Goal: Information Seeking & Learning: Learn about a topic

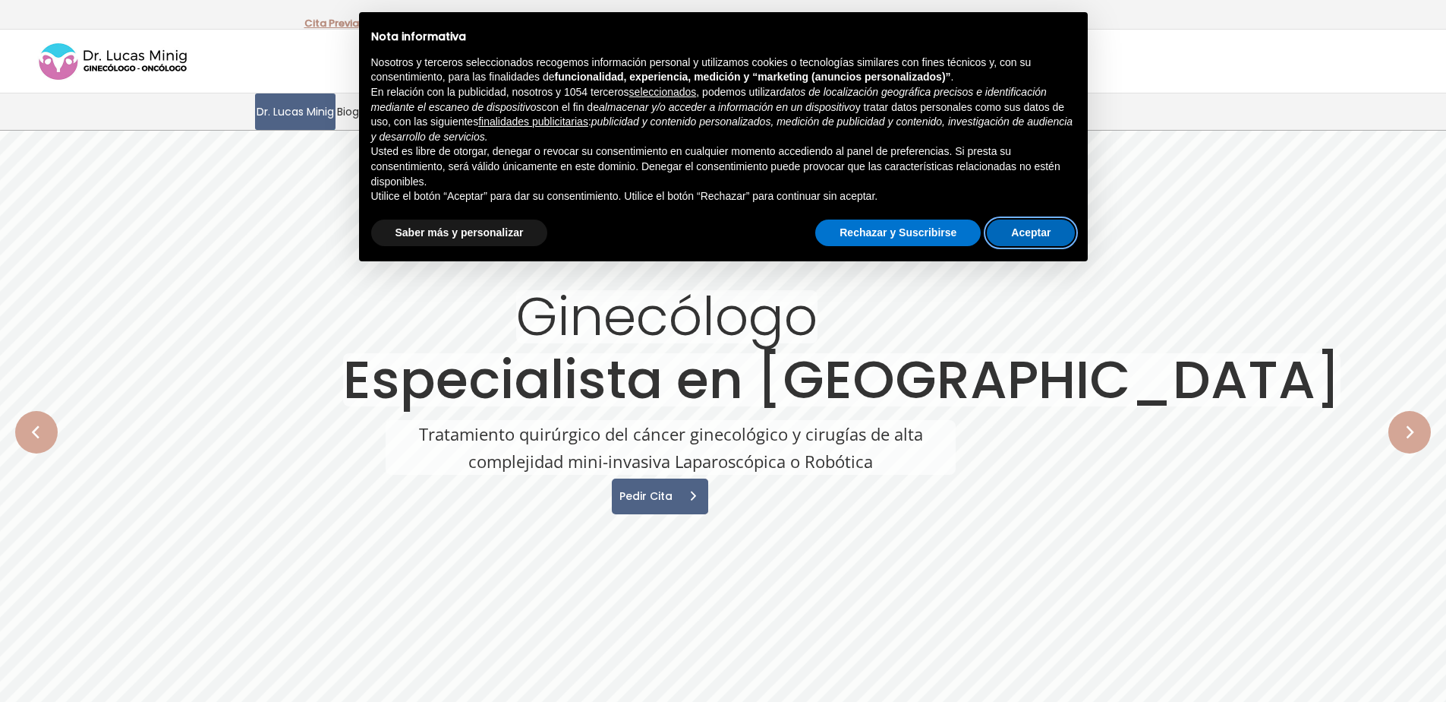
click at [1036, 223] on button "Aceptar" at bounding box center [1031, 232] width 88 height 27
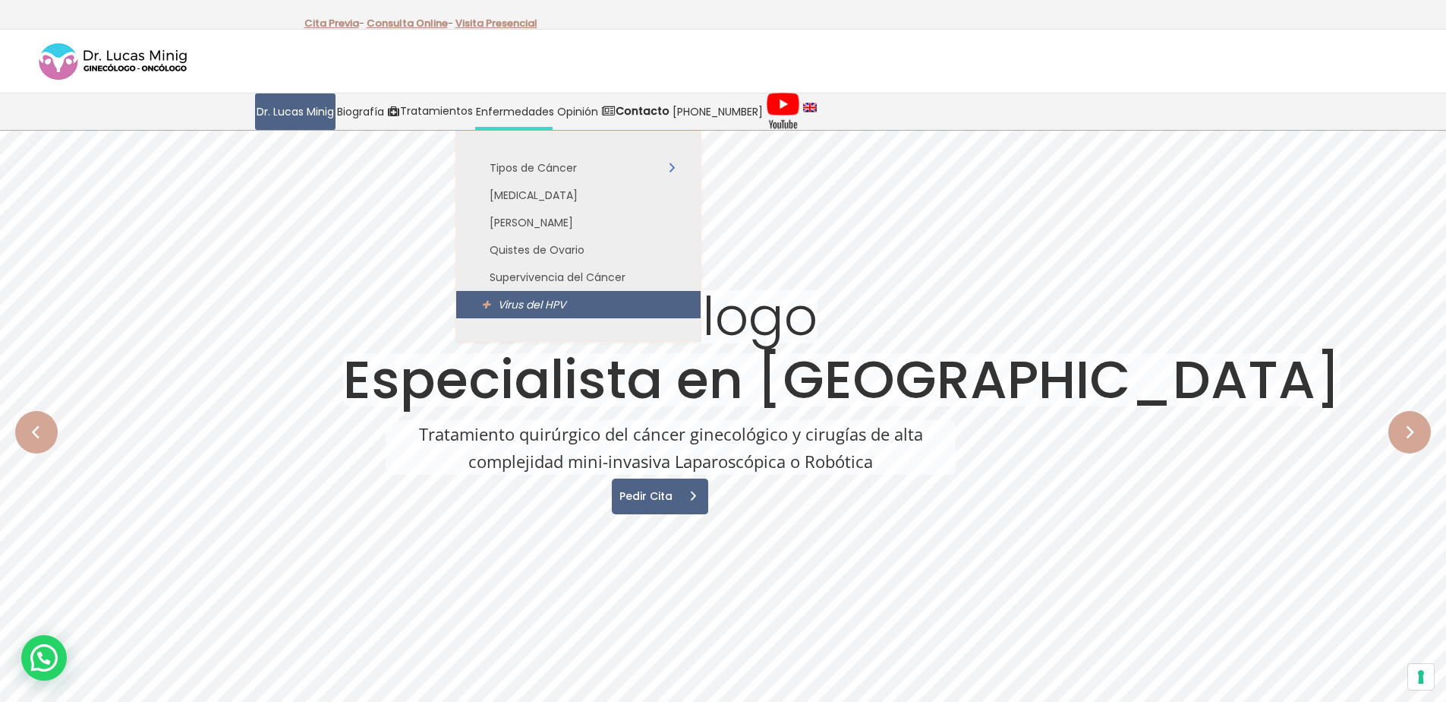
click at [516, 311] on span "Virus del HPV" at bounding box center [532, 304] width 68 height 15
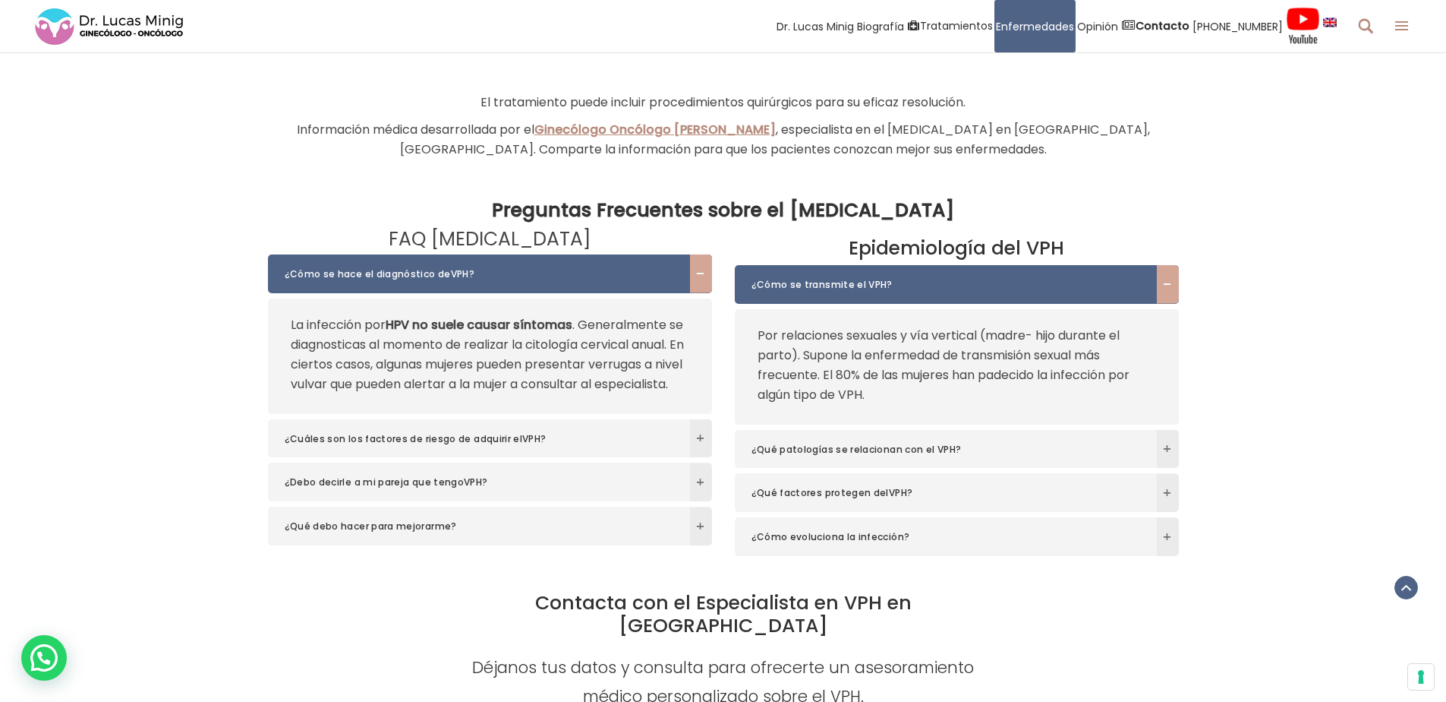
scroll to position [3736, 0]
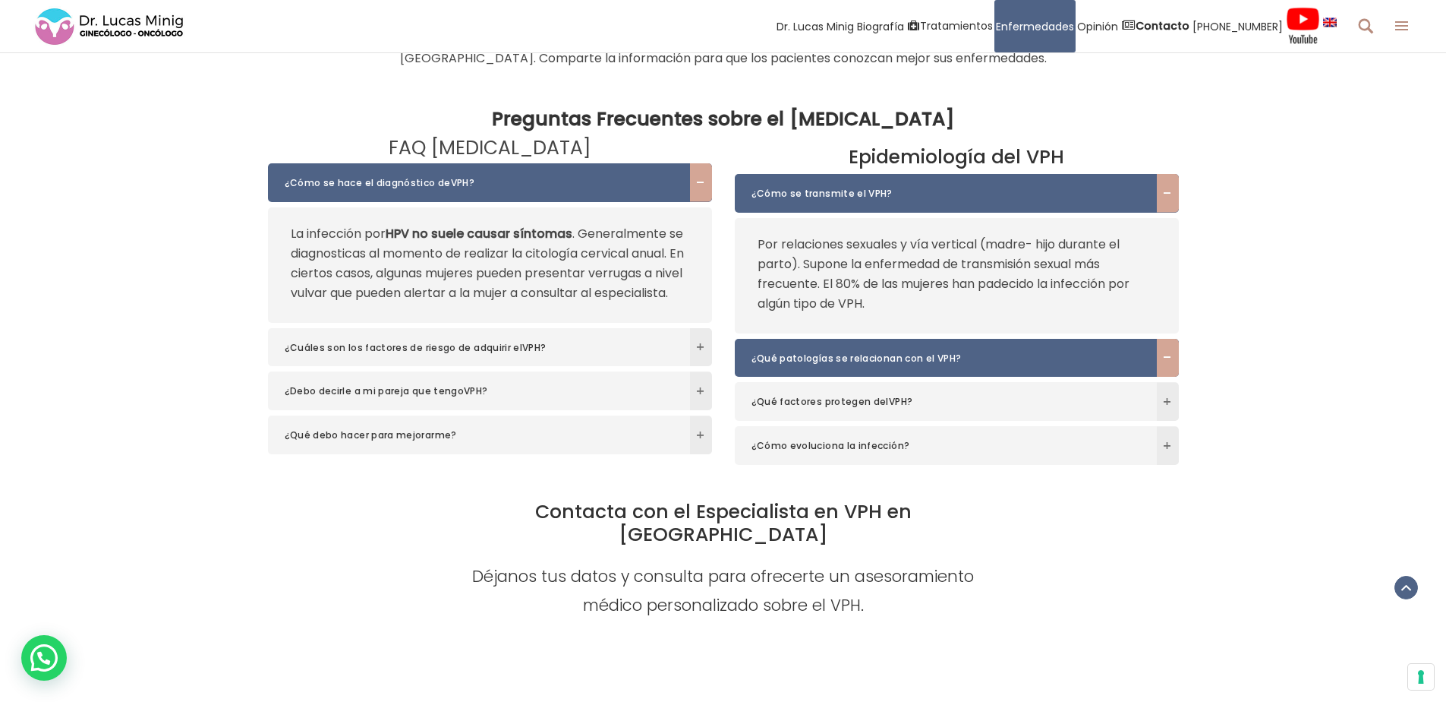
click at [1172, 362] on span at bounding box center [1168, 357] width 22 height 9
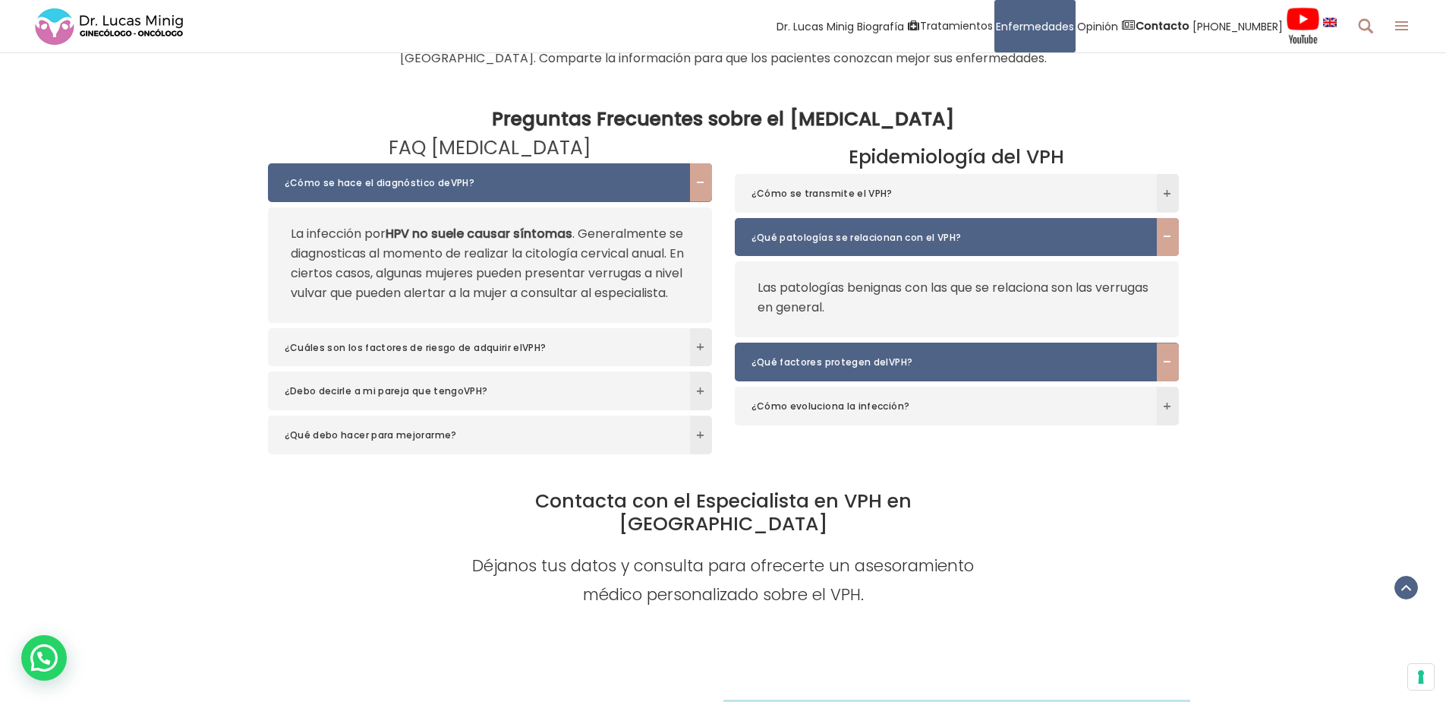
click at [1172, 367] on span at bounding box center [1168, 362] width 22 height 9
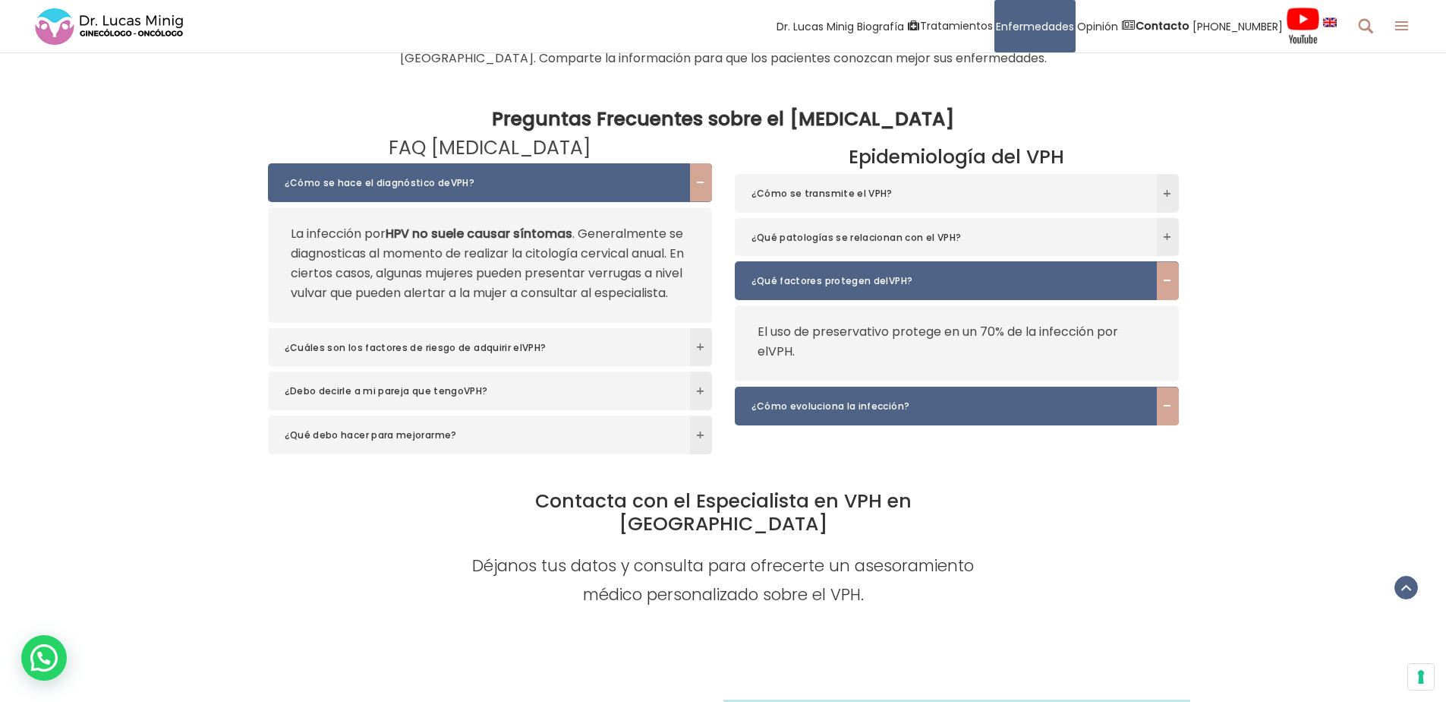
click at [1162, 411] on span at bounding box center [1168, 406] width 22 height 9
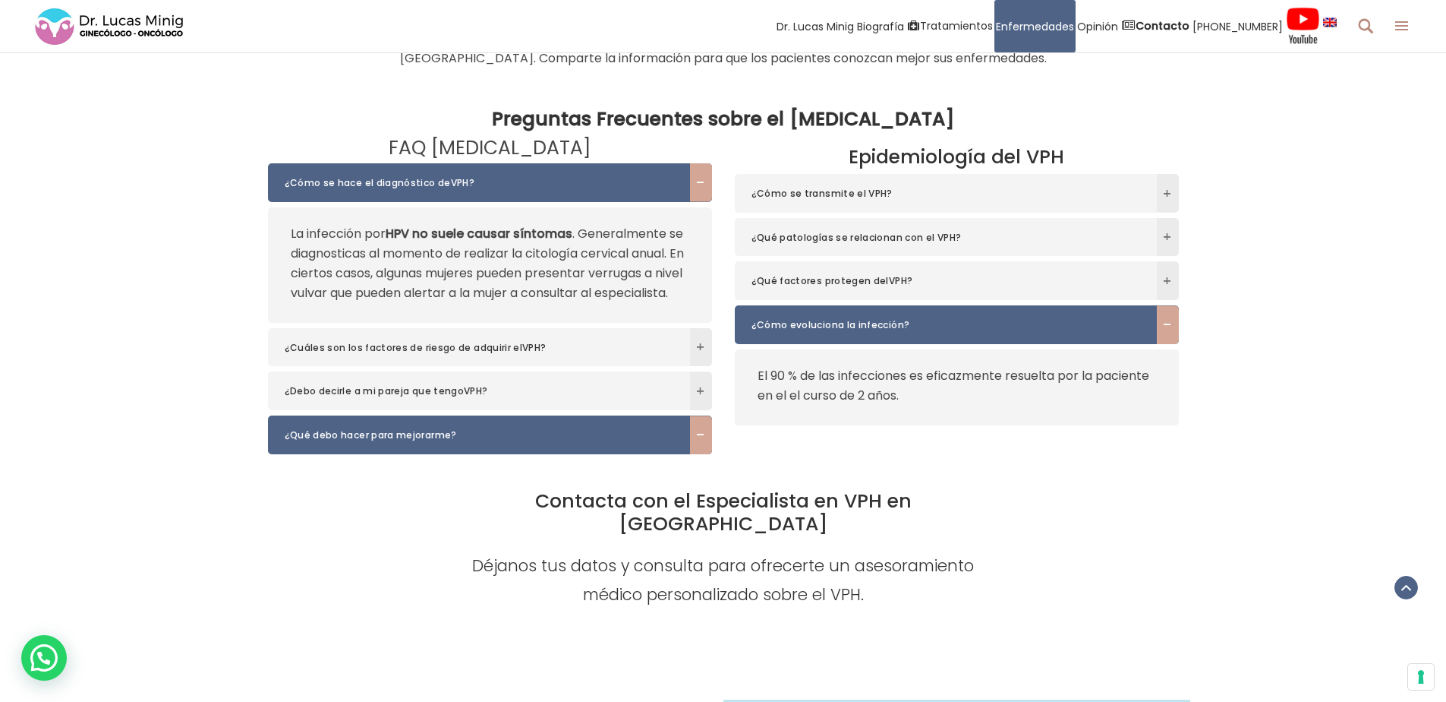
click at [699, 440] on span at bounding box center [701, 435] width 22 height 9
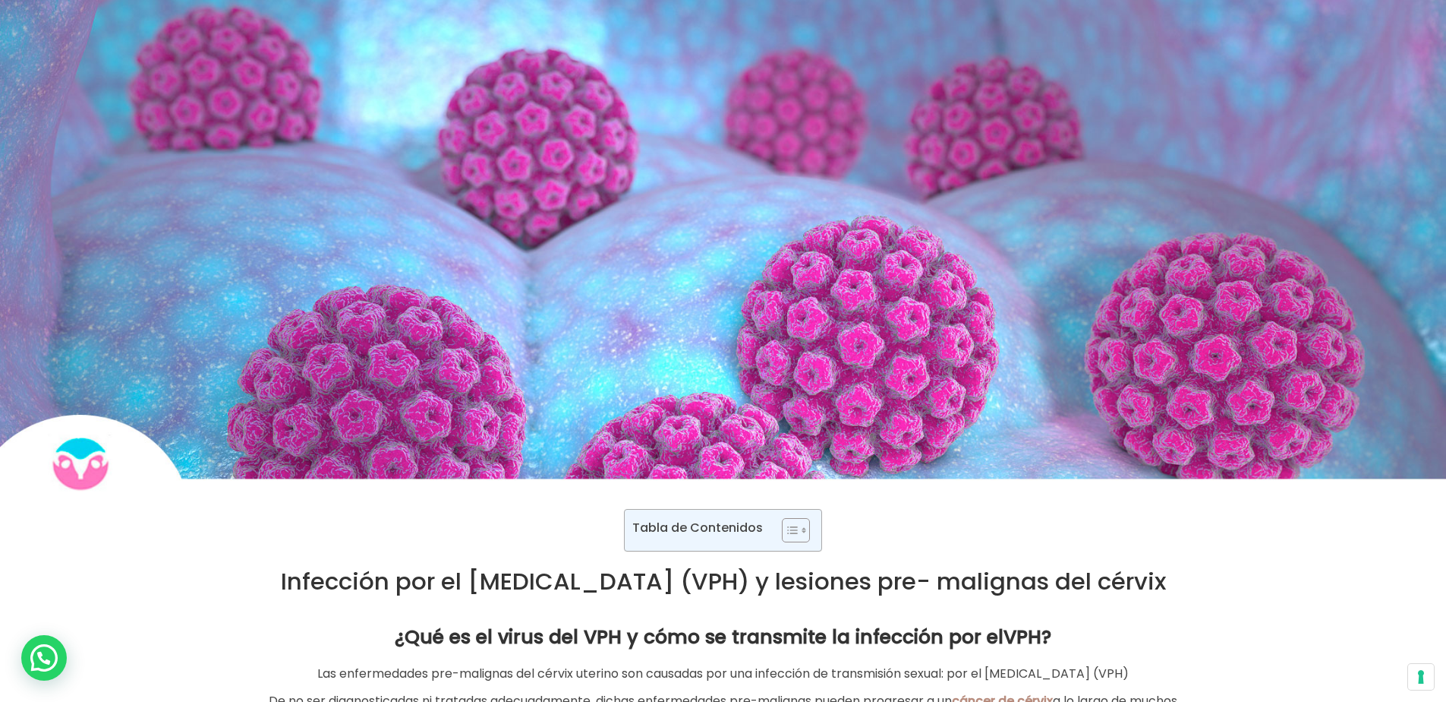
scroll to position [0, 0]
